Goal: Find specific page/section: Find specific page/section

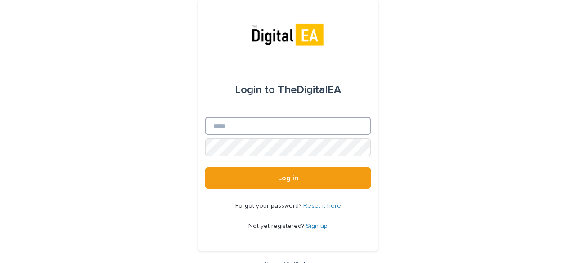
type input "**********"
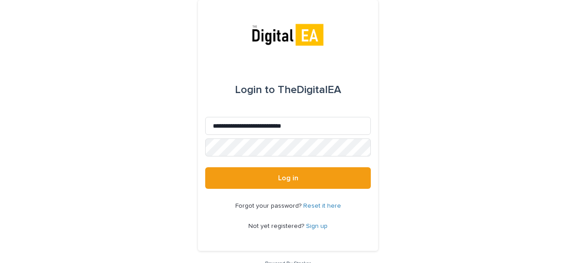
click at [247, 189] on div "Forgot your password? Reset it here Not yet registered? Sign up" at bounding box center [288, 216] width 166 height 55
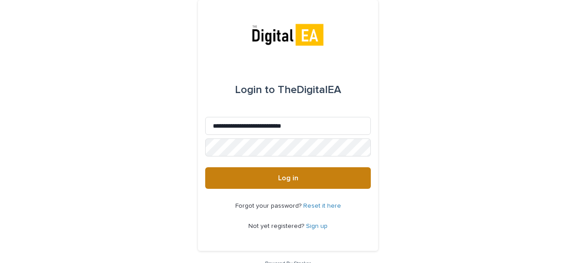
click at [247, 181] on button "Log in" at bounding box center [288, 178] width 166 height 22
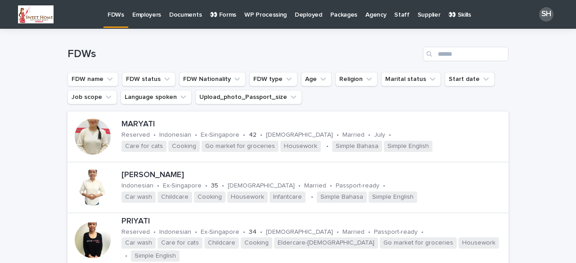
click at [225, 16] on p "👀 Forms" at bounding box center [223, 9] width 27 height 19
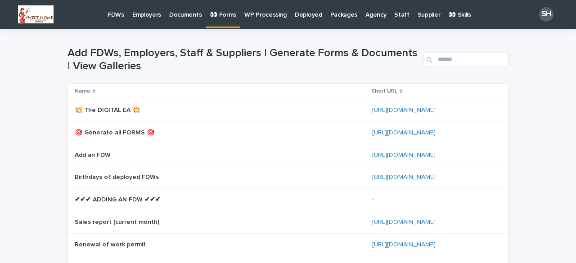
click at [113, 131] on p "🎯 Generate all FORMS 🎯" at bounding box center [115, 131] width 81 height 9
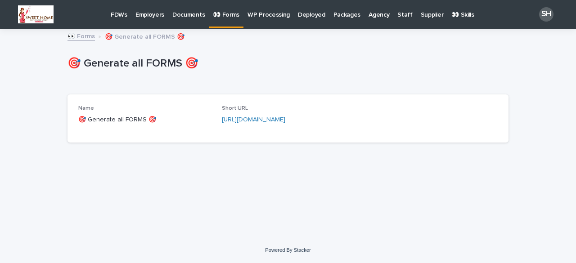
click at [249, 116] on div "https://bit.ly/3IpiHqz" at bounding box center [288, 119] width 133 height 9
click at [249, 117] on link "https://bit.ly/3IpiHqz" at bounding box center [253, 120] width 63 height 6
